Goal: Download file/media

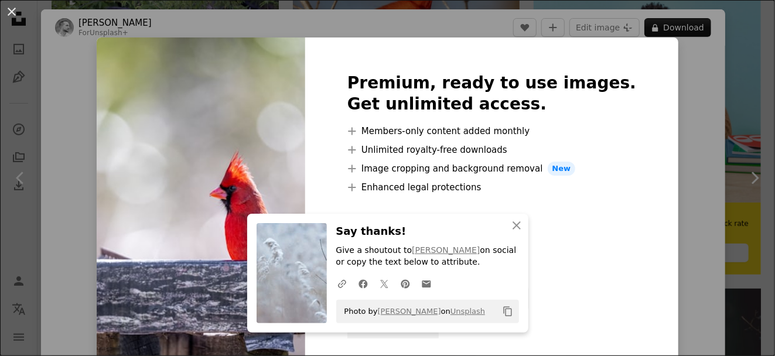
scroll to position [193, 0]
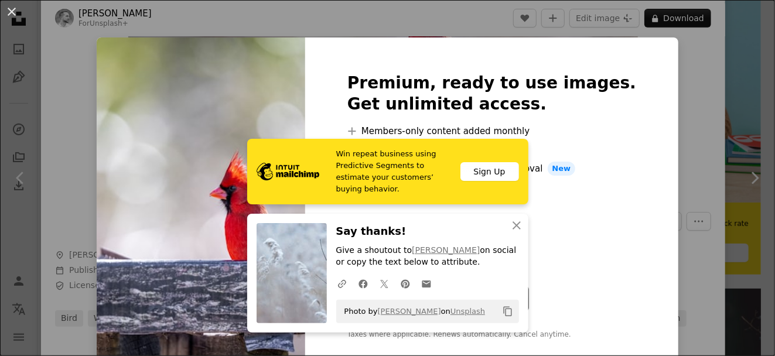
click at [675, 92] on div "An X shape Win repeat business using Predictive Segments to estimate your custo…" at bounding box center [387, 178] width 775 height 356
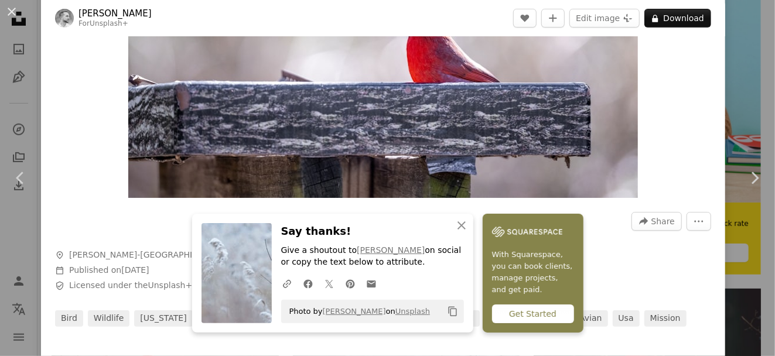
click at [408, 280] on div "A URL sharing icon (chains) Facebook icon X (formerly Twitter) icon Pinterest i…" at bounding box center [369, 283] width 187 height 23
click at [458, 222] on icon "An X shape" at bounding box center [461, 225] width 14 height 14
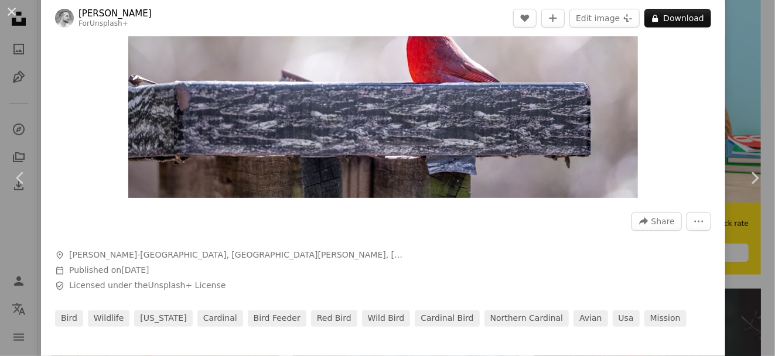
click at [716, 95] on div "Zoom in" at bounding box center [383, 27] width 684 height 351
click at [596, 133] on img "Zoom in on this image" at bounding box center [382, 28] width 509 height 340
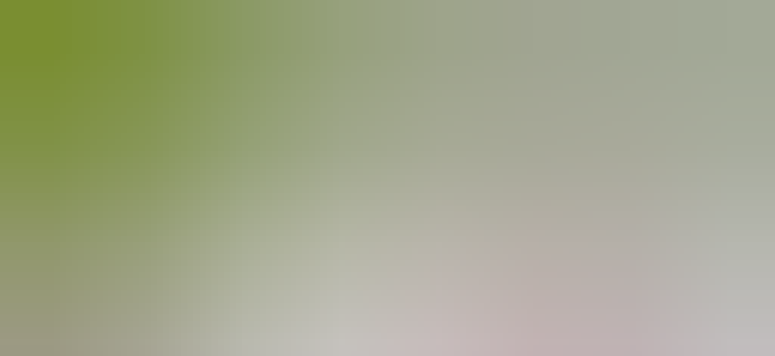
scroll to position [78, 0]
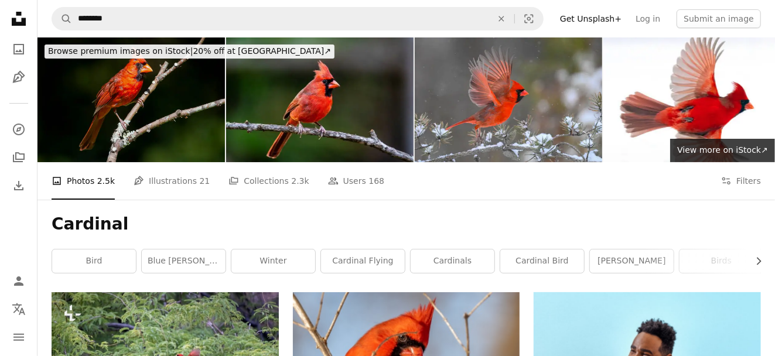
drag, startPoint x: 158, startPoint y: 114, endPoint x: 152, endPoint y: 104, distance: 11.3
click at [158, 111] on img at bounding box center [130, 99] width 187 height 125
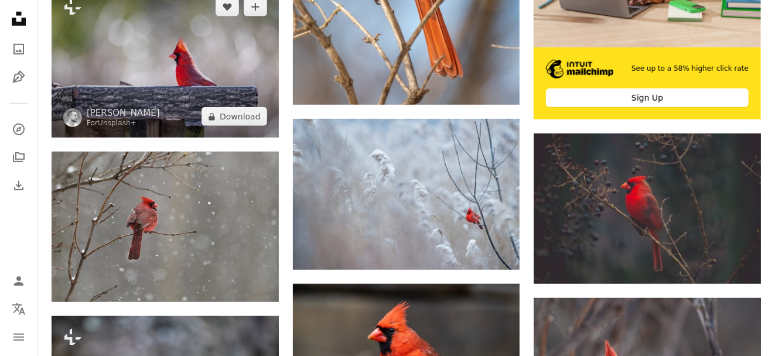
scroll to position [474, 0]
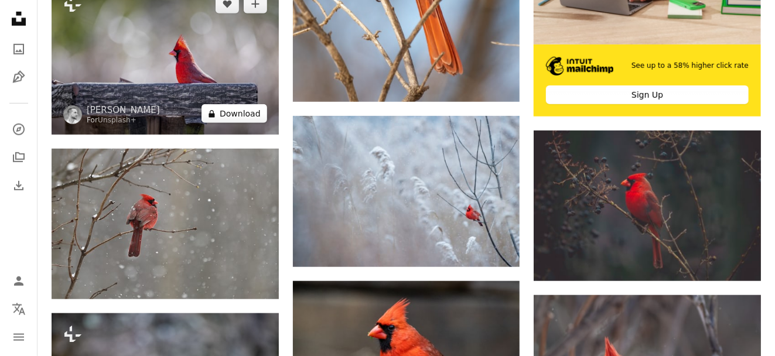
click at [230, 117] on button "A lock Download" at bounding box center [234, 113] width 66 height 19
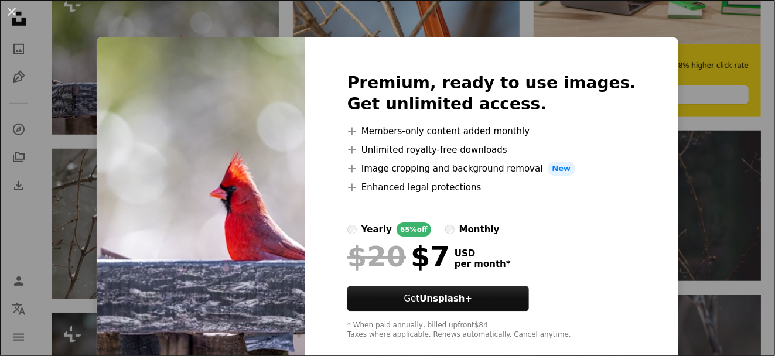
click at [697, 138] on div "An X shape Premium, ready to use images. Get unlimited access. A plus sign Memb…" at bounding box center [387, 178] width 775 height 356
